Goal: Transaction & Acquisition: Purchase product/service

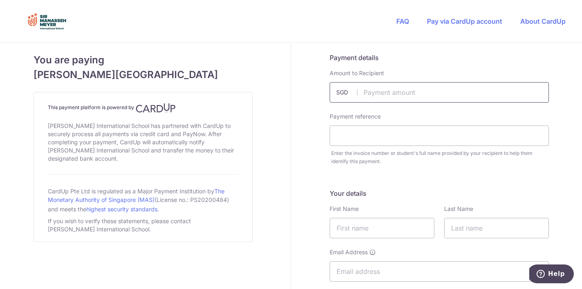
click at [382, 92] on input "text" at bounding box center [439, 92] width 219 height 20
click at [466, 22] on link "Pay via CardUp account" at bounding box center [464, 21] width 75 height 8
click at [394, 96] on input "text" at bounding box center [439, 92] width 219 height 20
type input "400.00"
click at [353, 140] on input "text" at bounding box center [439, 136] width 219 height 20
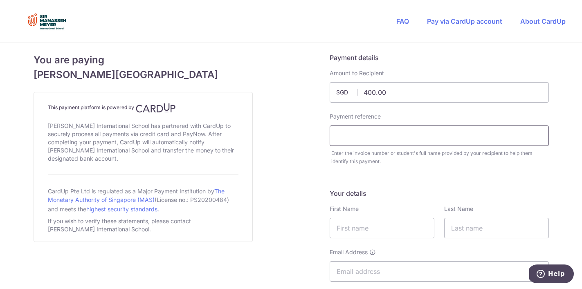
paste input "200811757D"
type input "200811757D Mia pepper"
click at [360, 227] on input "text" at bounding box center [382, 228] width 105 height 20
type input "mel"
type input "pepper"
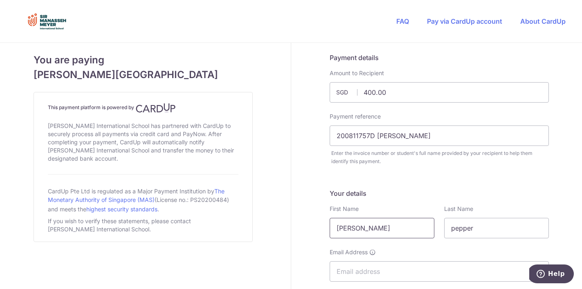
type input "81879833"
type input "759155"
type input "13 JALAN MATA AYER, #03-70"
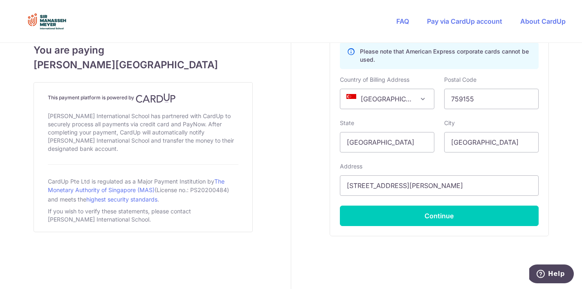
scroll to position [565, 0]
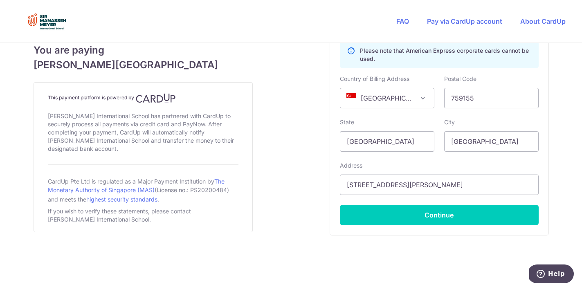
click at [421, 202] on div "Card Please note that American Express corporate cards cannot be used. Country …" at bounding box center [439, 111] width 199 height 227
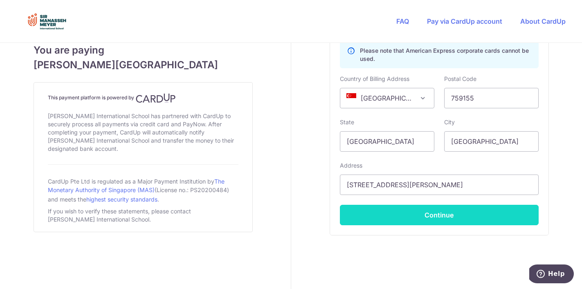
click at [423, 219] on button "Continue" at bounding box center [439, 215] width 199 height 20
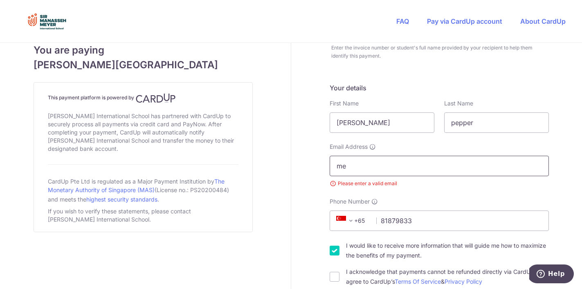
type input "mellim63@yahoo.com"
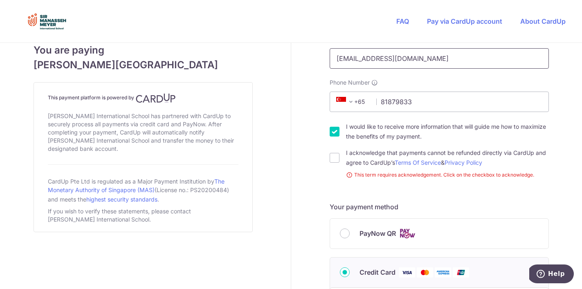
scroll to position [227, 0]
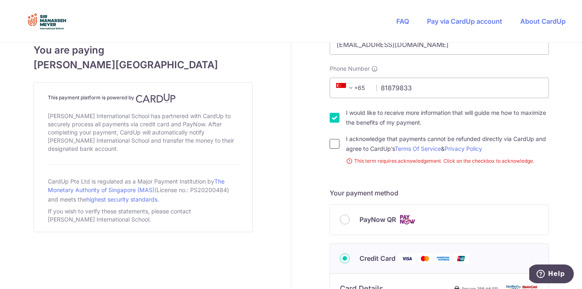
click at [333, 144] on input "I acknowledge that payments cannot be refunded directly via CardUp and agree to…" at bounding box center [335, 144] width 10 height 10
checkbox input "true"
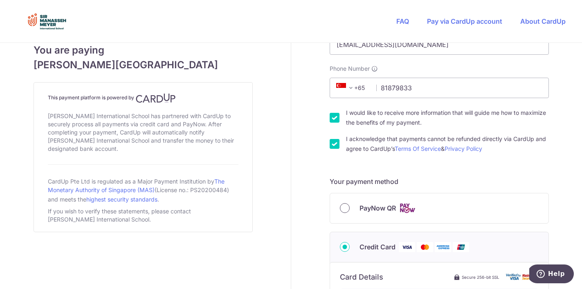
click at [345, 210] on input "PayNow QR" at bounding box center [345, 208] width 10 height 10
radio input "true"
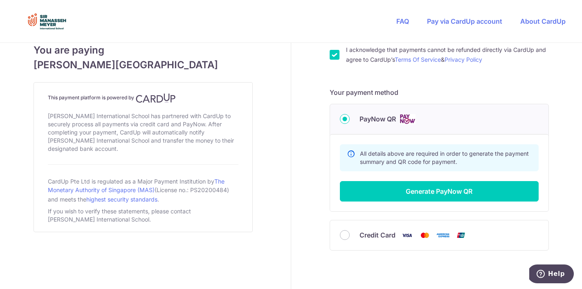
scroll to position [347, 0]
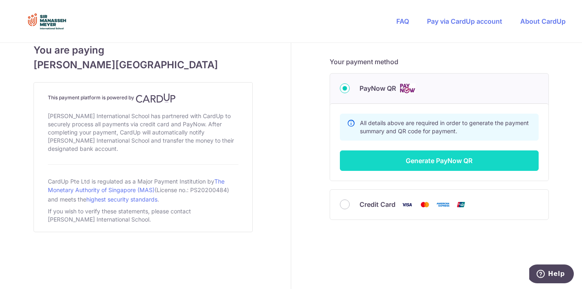
click at [410, 159] on button "Generate PayNow QR" at bounding box center [439, 161] width 199 height 20
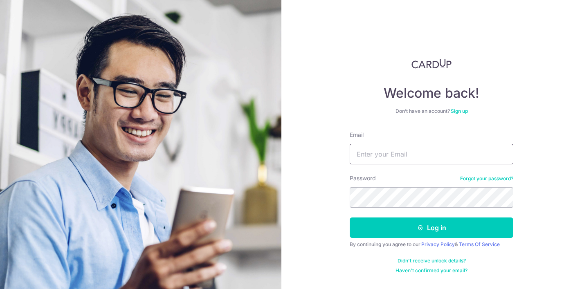
click at [388, 154] on input "Email" at bounding box center [432, 154] width 164 height 20
type input "mellim63@yahoo.com"
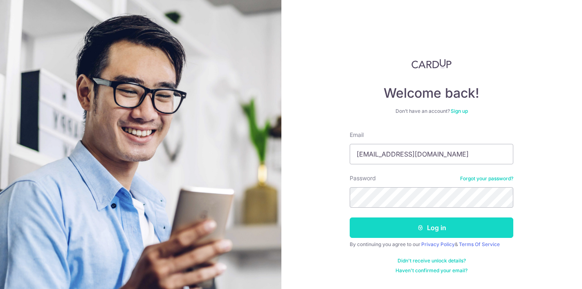
click at [418, 237] on button "Log in" at bounding box center [432, 228] width 164 height 20
